Goal: Information Seeking & Learning: Learn about a topic

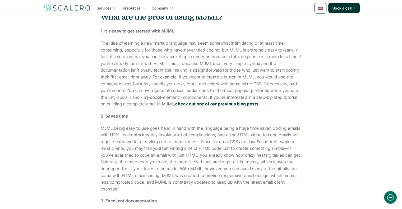
scroll to position [238, 0]
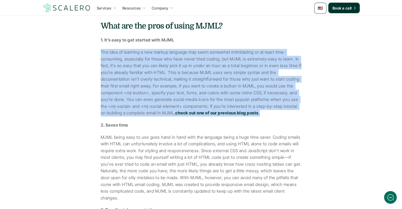
drag, startPoint x: 100, startPoint y: 51, endPoint x: 284, endPoint y: 112, distance: 193.2
click at [284, 112] on div "While email marketing still remains one of the most effective ways to reach cus…" at bounding box center [200, 156] width 201 height 586
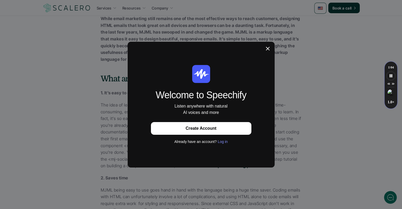
scroll to position [183, 0]
click at [269, 47] on icon at bounding box center [267, 48] width 5 height 5
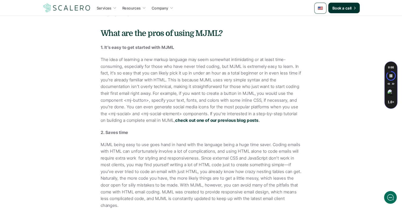
scroll to position [237, 0]
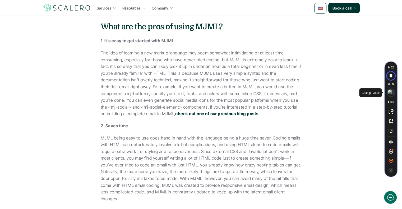
click at [389, 95] on img "Speechify voice menu" at bounding box center [390, 92] width 7 height 7
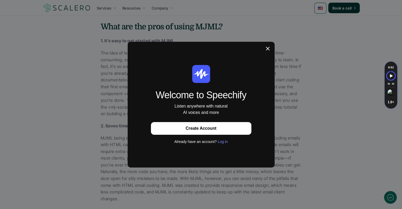
click at [268, 49] on icon at bounding box center [268, 49] width 4 height 4
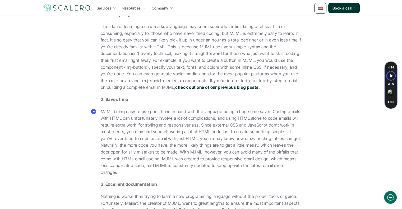
scroll to position [290, 0]
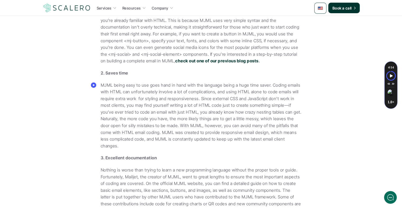
click at [94, 85] on icon "Speechify Inline player Play button" at bounding box center [94, 85] width 2 height 2
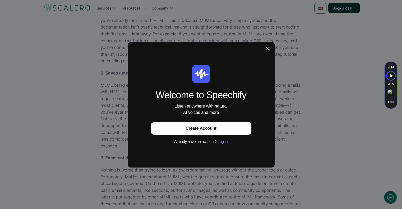
click at [269, 49] on icon at bounding box center [267, 48] width 5 height 5
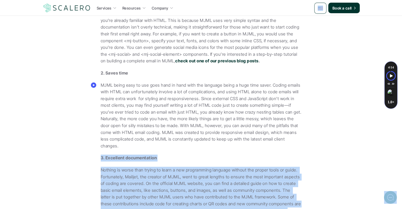
drag, startPoint x: 297, startPoint y: 138, endPoint x: 97, endPoint y: 83, distance: 207.6
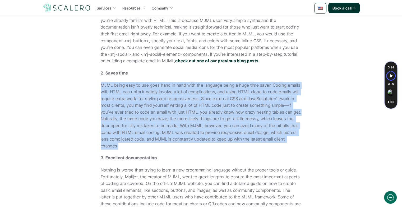
drag, startPoint x: 101, startPoint y: 83, endPoint x: 296, endPoint y: 141, distance: 202.9
click at [305, 143] on div "While email marketing still remains one of the most effective ways to reach cus…" at bounding box center [201, 104] width 275 height 586
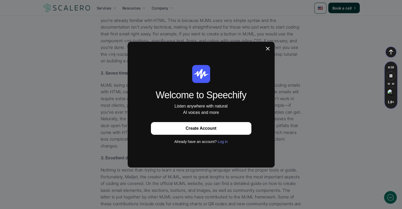
click at [270, 49] on icon at bounding box center [267, 48] width 5 height 5
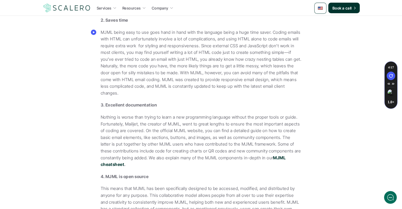
scroll to position [369, 0]
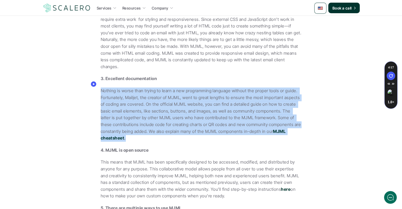
drag, startPoint x: 100, startPoint y: 83, endPoint x: 138, endPoint y: 130, distance: 60.1
click at [138, 130] on div "While email marketing still remains one of the most effective ways to reach cus…" at bounding box center [201, 24] width 275 height 586
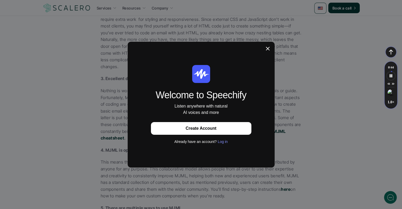
click at [210, 130] on button "Create Account" at bounding box center [201, 128] width 100 height 13
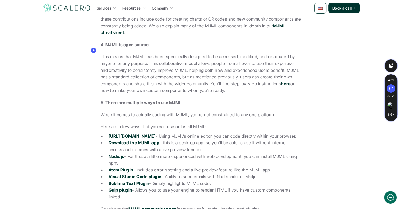
scroll to position [475, 0]
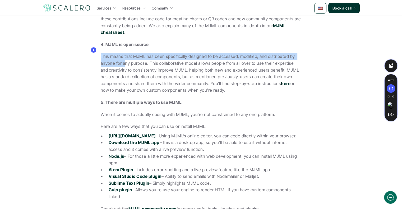
drag, startPoint x: 100, startPoint y: 49, endPoint x: 124, endPoint y: 56, distance: 24.6
click at [124, 56] on p "This means that MJML has been specifically designed to be accessed, modified, a…" at bounding box center [201, 73] width 201 height 41
click at [103, 53] on p "This means that MJML has been specifically designed to be accessed, modified, a…" at bounding box center [201, 73] width 201 height 41
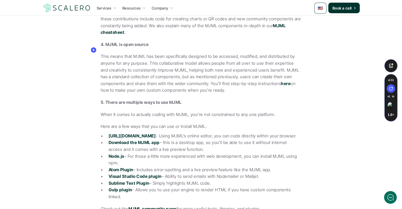
click at [93, 49] on icon "Speechify Inline player Play button" at bounding box center [94, 50] width 2 height 2
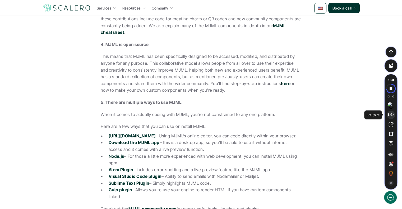
click at [390, 113] on span "1.0 ×" at bounding box center [390, 115] width 7 height 4
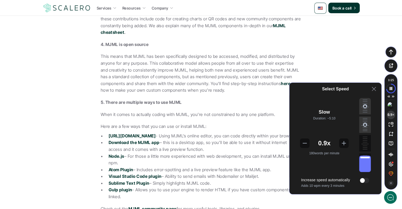
click at [364, 157] on div "Playback Speed" at bounding box center [365, 136] width 12 height 71
click at [366, 159] on div "Playback Speed" at bounding box center [365, 136] width 12 height 71
click at [364, 161] on div "Playback Speed" at bounding box center [365, 136] width 12 height 71
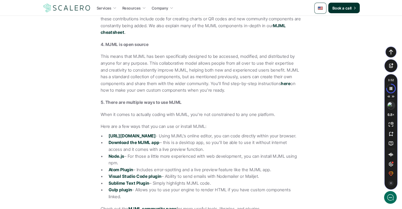
click at [390, 104] on img "Speechify voice menu" at bounding box center [390, 105] width 7 height 7
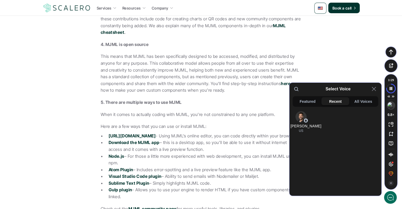
click at [310, 101] on div "Featured" at bounding box center [307, 101] width 28 height 8
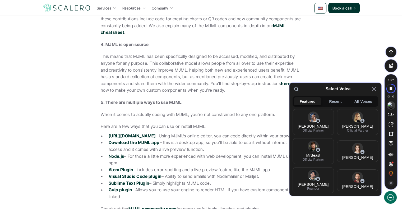
click at [367, 100] on div "All Voices" at bounding box center [363, 101] width 28 height 8
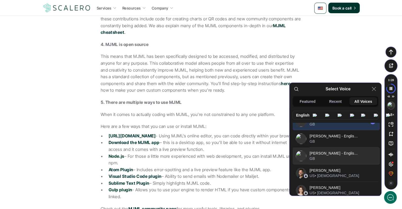
scroll to position [0, 0]
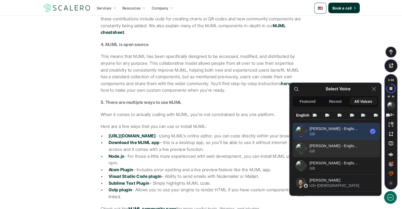
click at [346, 151] on div "GB" at bounding box center [338, 150] width 59 height 5
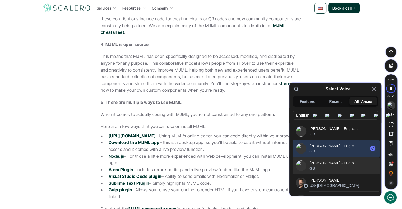
click at [331, 162] on div "[PERSON_NAME] - English ([GEOGRAPHIC_DATA])" at bounding box center [333, 162] width 49 height 5
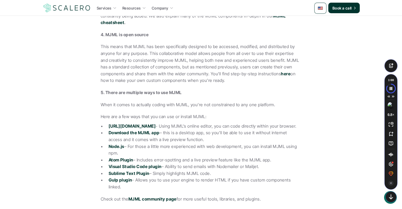
scroll to position [501, 0]
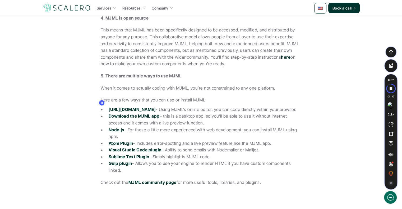
click at [102, 104] on icon "Speechify Inline player Pause button" at bounding box center [102, 103] width 2 height 2
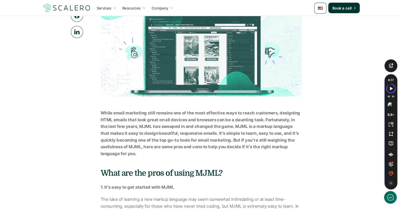
scroll to position [0, 0]
